Goal: Task Accomplishment & Management: Complete application form

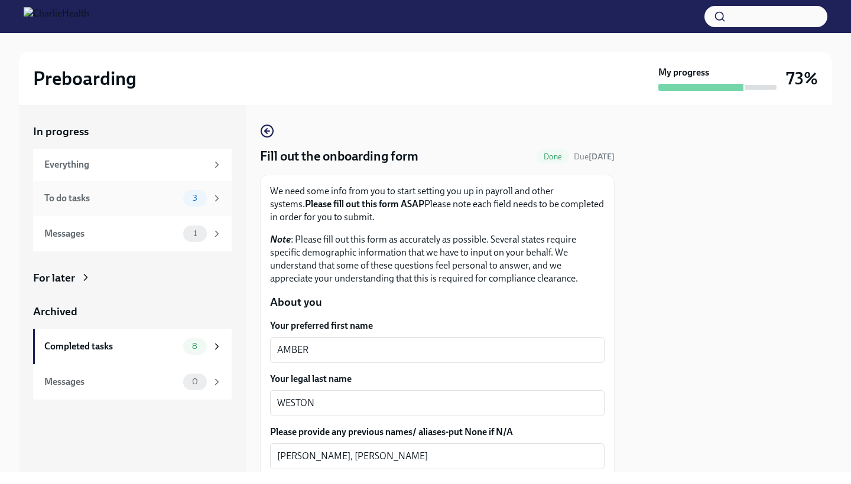
click at [176, 199] on div "To do tasks" at bounding box center [111, 198] width 134 height 13
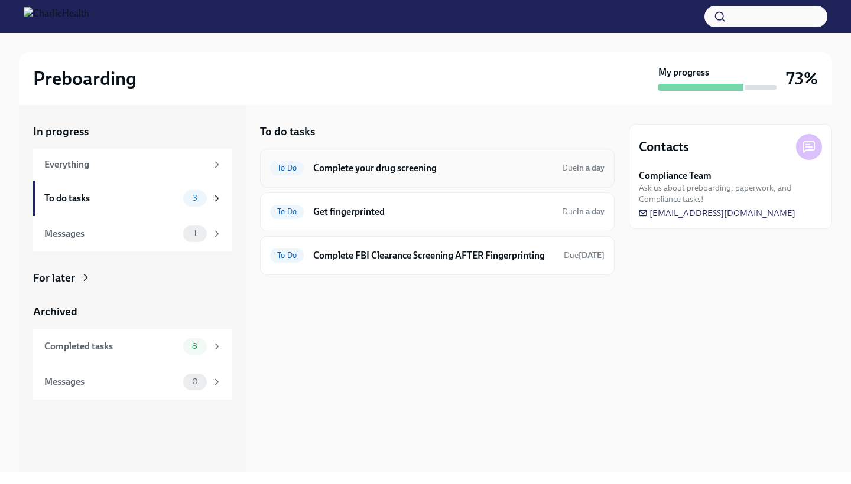
click at [445, 173] on h6 "Complete your drug screening" at bounding box center [432, 168] width 239 height 13
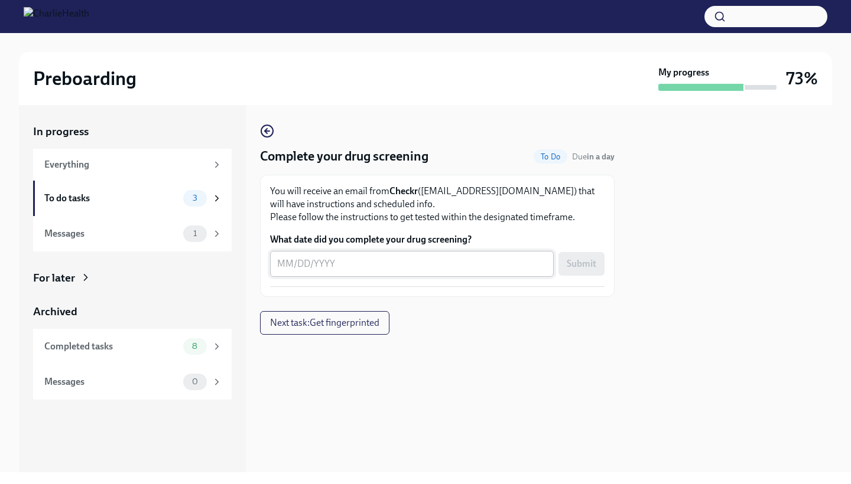
click at [327, 268] on textarea "What date did you complete your drug screening?" at bounding box center [411, 264] width 269 height 14
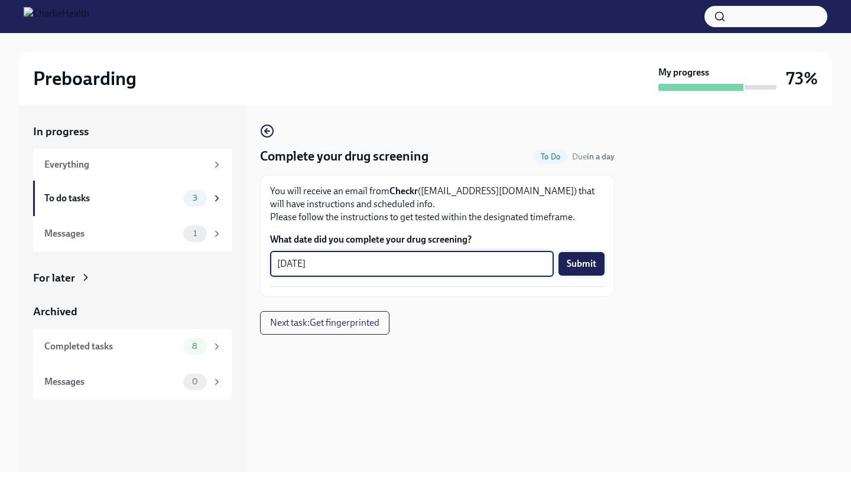
type textarea "[DATE]"
click at [585, 266] on span "Submit" at bounding box center [581, 264] width 30 height 12
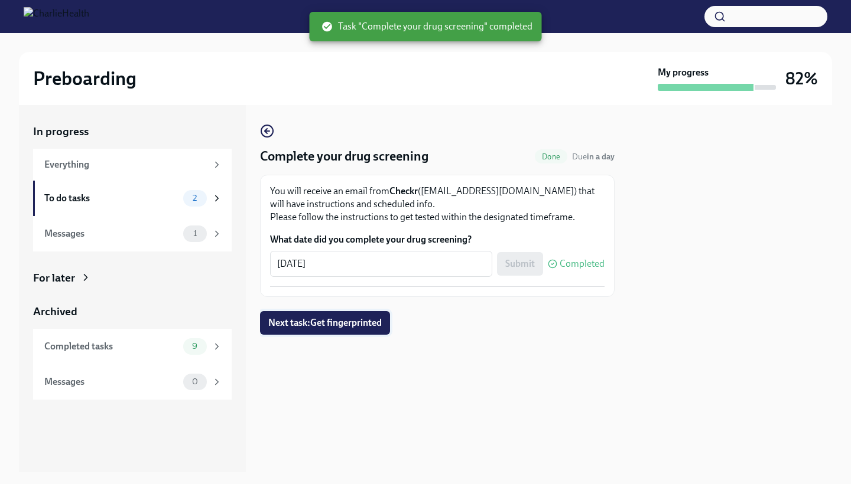
click at [346, 327] on span "Next task : Get fingerprinted" at bounding box center [324, 323] width 113 height 12
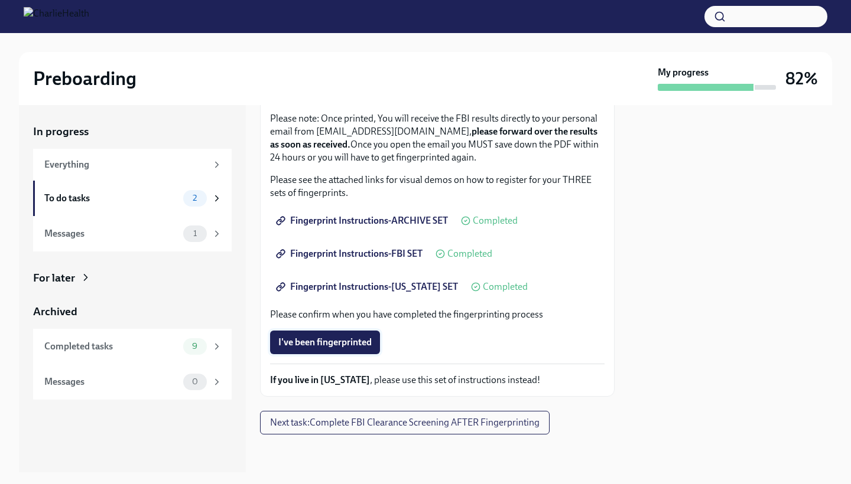
scroll to position [144, 0]
click at [328, 343] on span "I've been fingerprinted" at bounding box center [324, 343] width 93 height 12
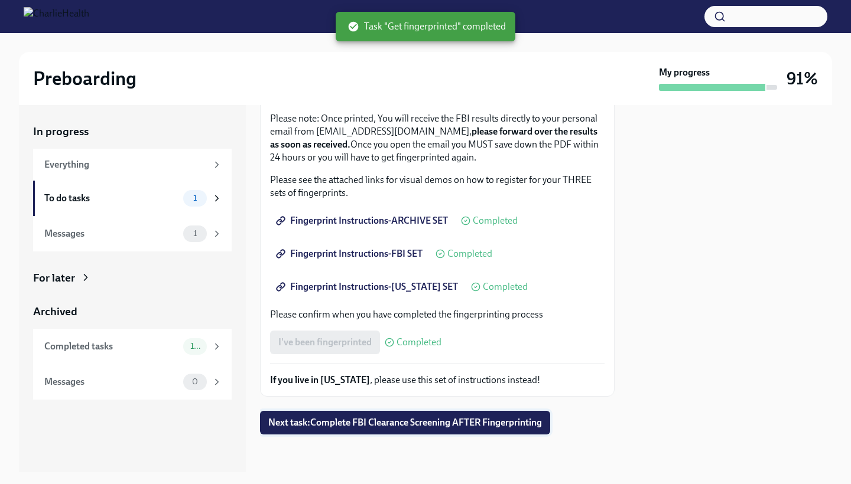
click at [407, 424] on span "Next task : Complete FBI Clearance Screening AFTER Fingerprinting" at bounding box center [404, 423] width 273 height 12
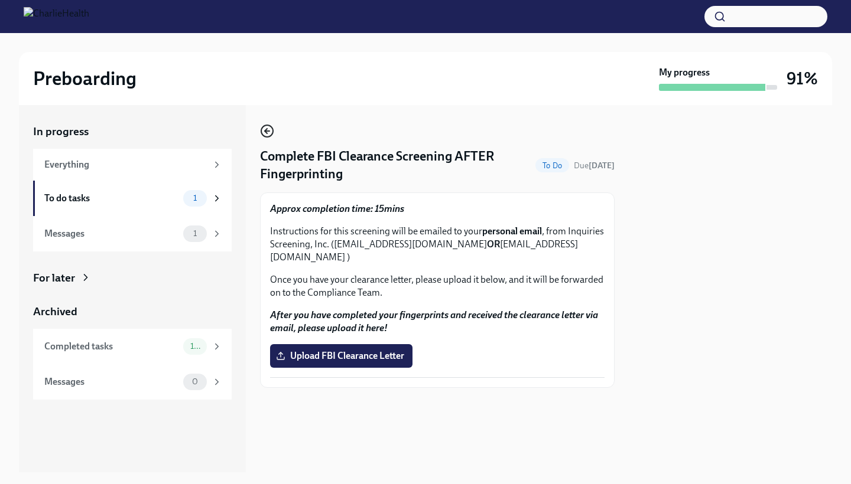
click at [268, 131] on icon "button" at bounding box center [267, 131] width 5 height 0
